Goal: Navigation & Orientation: Go to known website

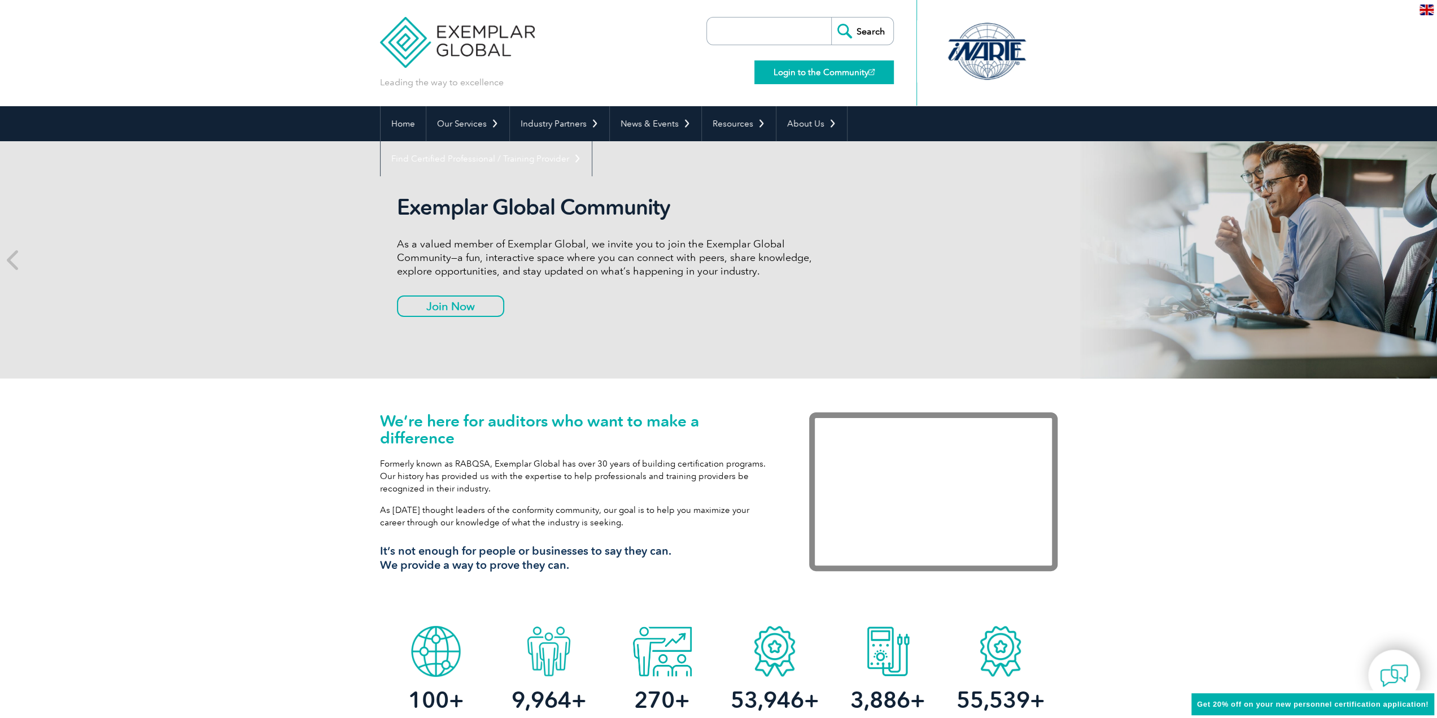
click at [832, 72] on link "Login to the Community" at bounding box center [823, 72] width 139 height 24
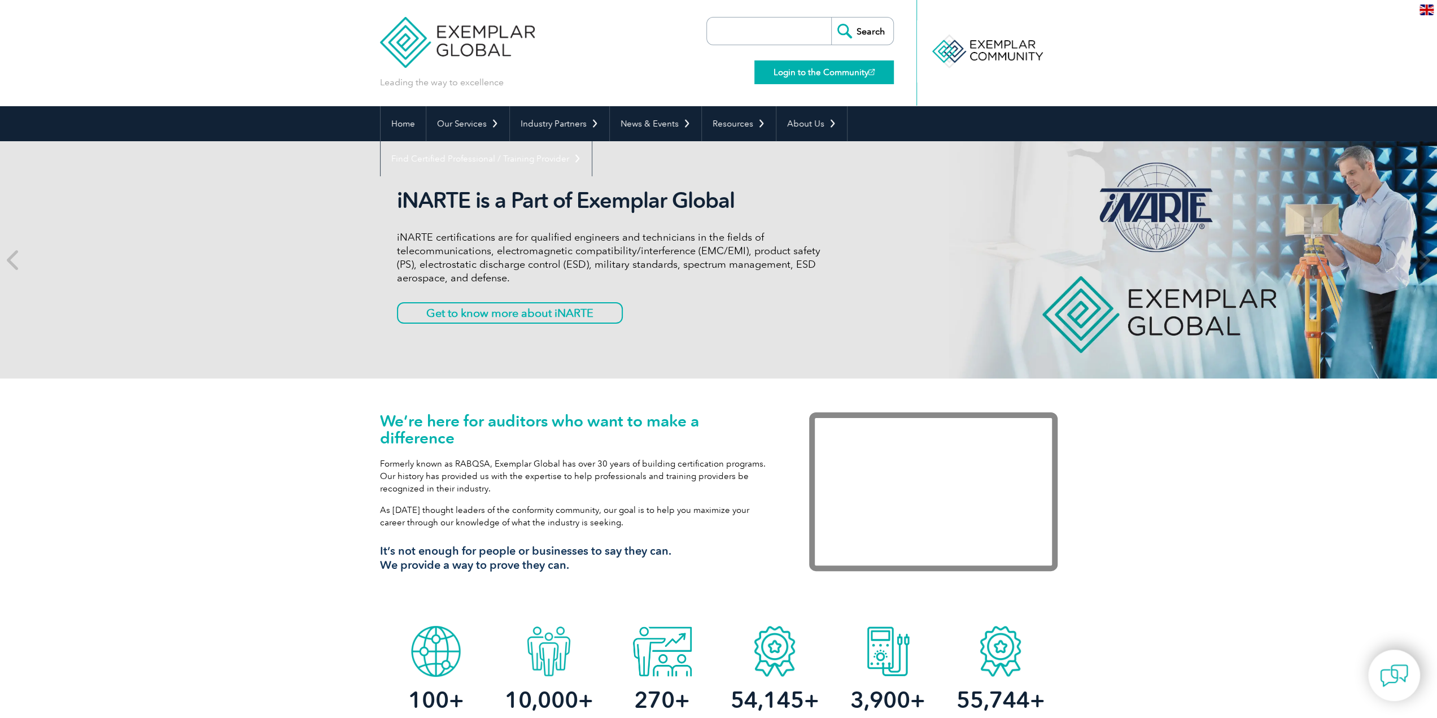
click at [841, 72] on link "Login to the Community" at bounding box center [823, 72] width 139 height 24
